Goal: Transaction & Acquisition: Purchase product/service

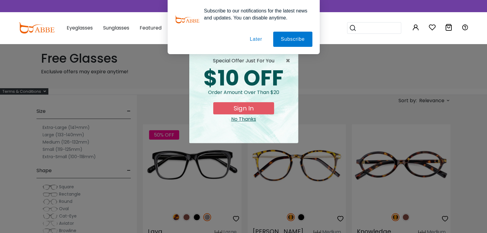
click at [253, 37] on button "Later" at bounding box center [255, 39] width 27 height 15
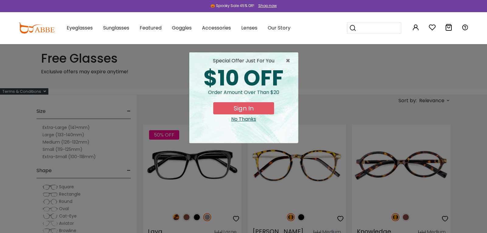
click at [249, 119] on div "No Thanks" at bounding box center [243, 119] width 99 height 7
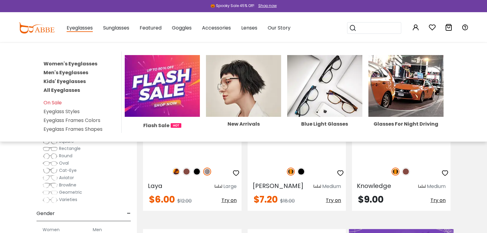
scroll to position [68, 0]
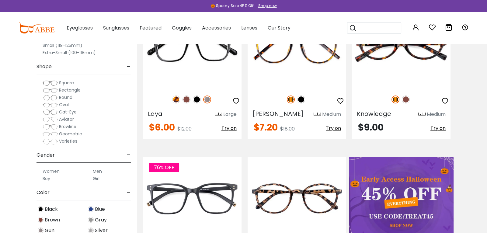
scroll to position [34, 0]
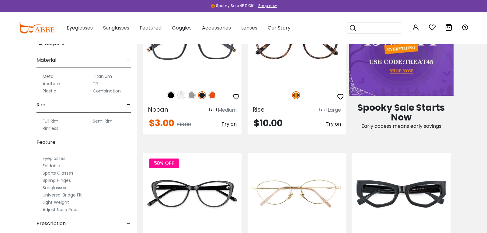
scroll to position [299, 0]
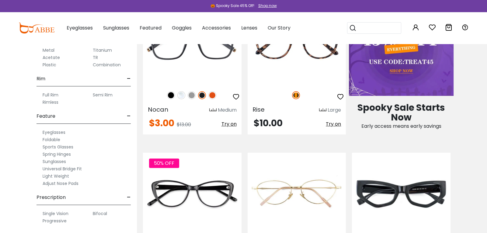
click at [8, 78] on div "Size - Extra-Large (141+mm) Large (133-140mm) Medium (126-132mm) Small (119-125…" at bounding box center [68, 112] width 137 height 242
